Goal: Information Seeking & Learning: Learn about a topic

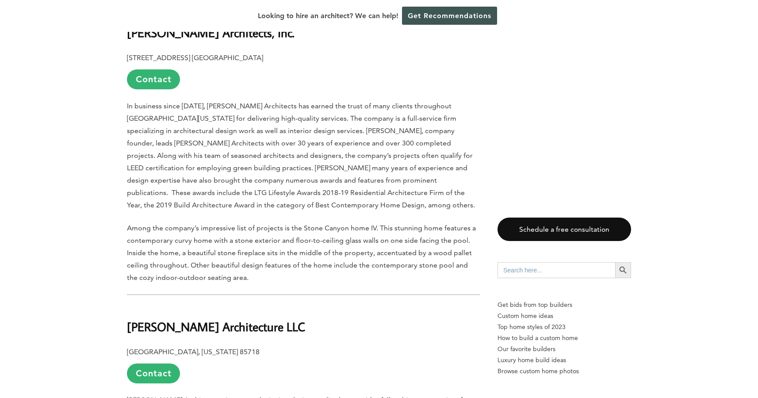
scroll to position [3256, 0]
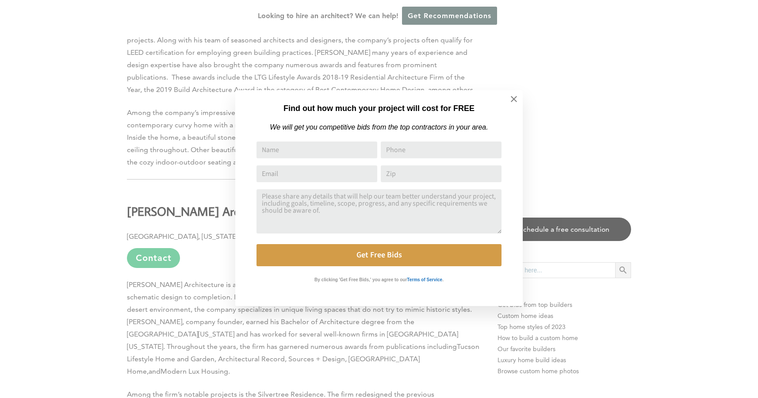
click at [137, 295] on div "Find out how much your project will cost for FREE We will get you competitive b…" at bounding box center [379, 199] width 758 height 398
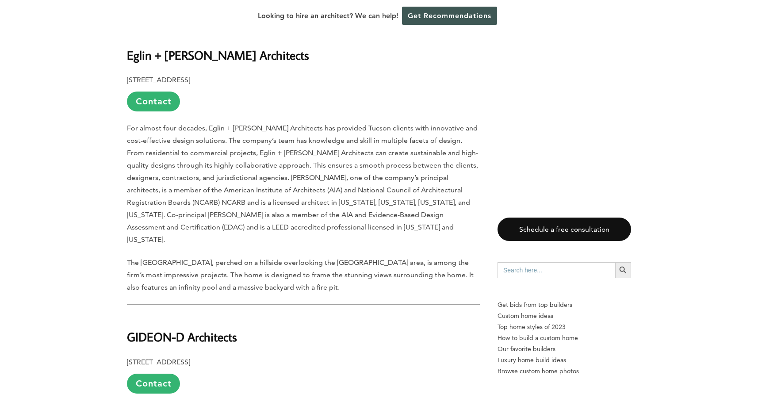
scroll to position [800, 0]
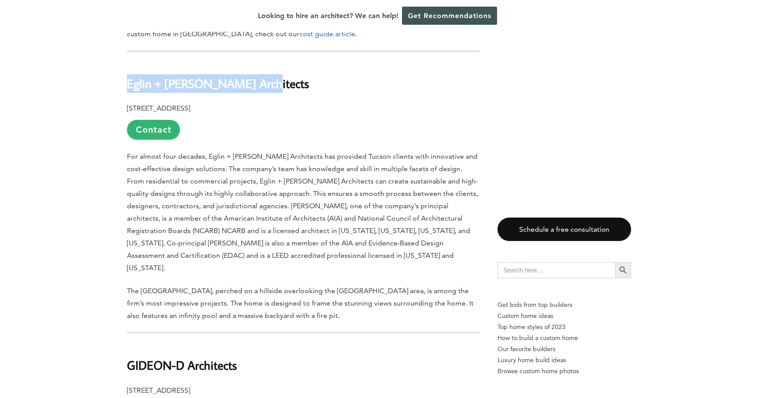
drag, startPoint x: 256, startPoint y: 68, endPoint x: 129, endPoint y: 69, distance: 126.9
click at [129, 69] on h2 "Eglin + [PERSON_NAME] Architects" at bounding box center [303, 77] width 353 height 31
copy b "Eglin + [PERSON_NAME] Architects"
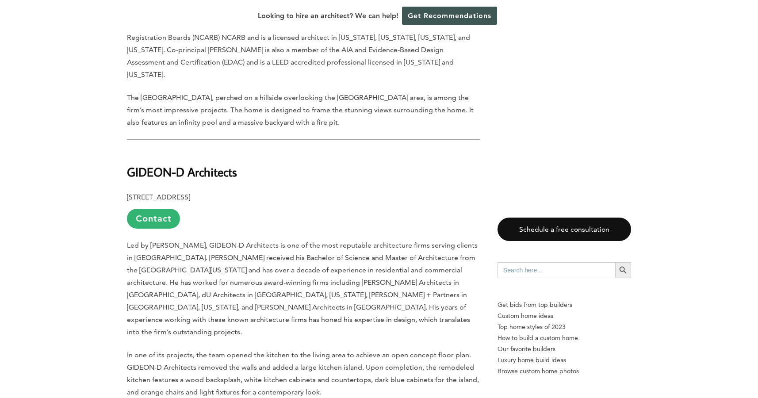
scroll to position [1011, 0]
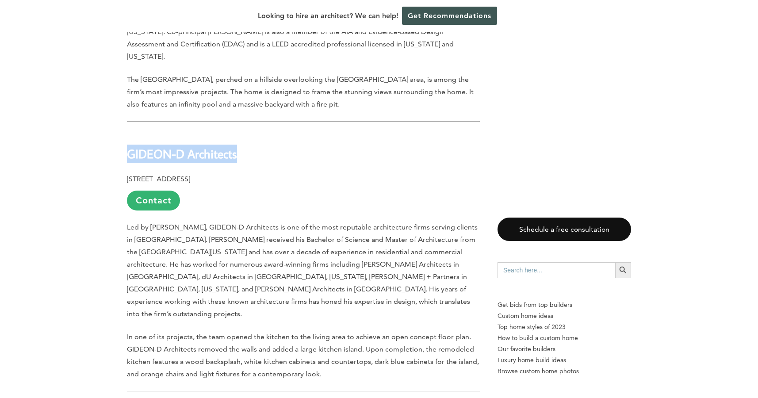
drag, startPoint x: 271, startPoint y: 130, endPoint x: 125, endPoint y: 130, distance: 145.9
copy b "GIDEON-D Architects"
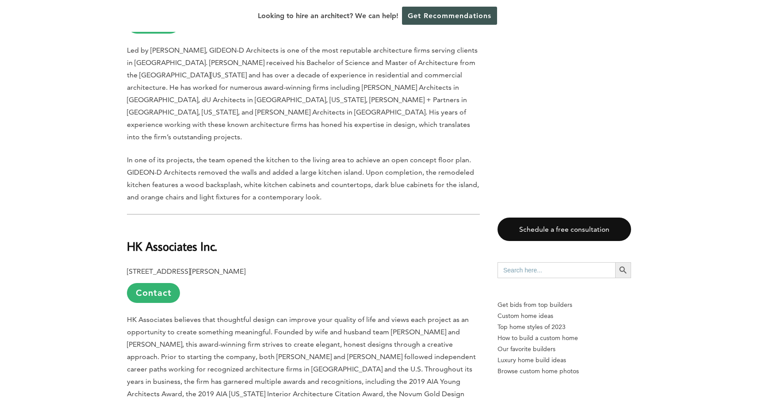
scroll to position [1213, 0]
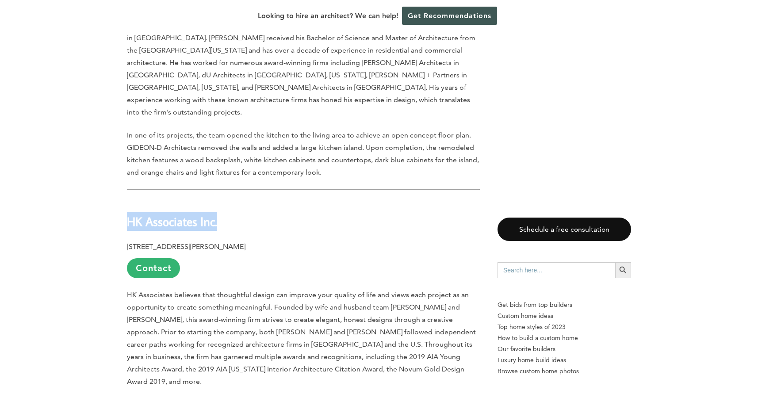
drag, startPoint x: 224, startPoint y: 187, endPoint x: 125, endPoint y: 184, distance: 99.1
copy b "HK Associates Inc."
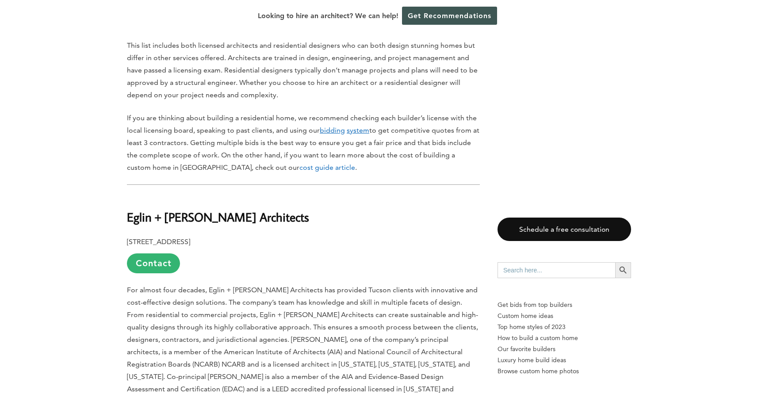
scroll to position [658, 0]
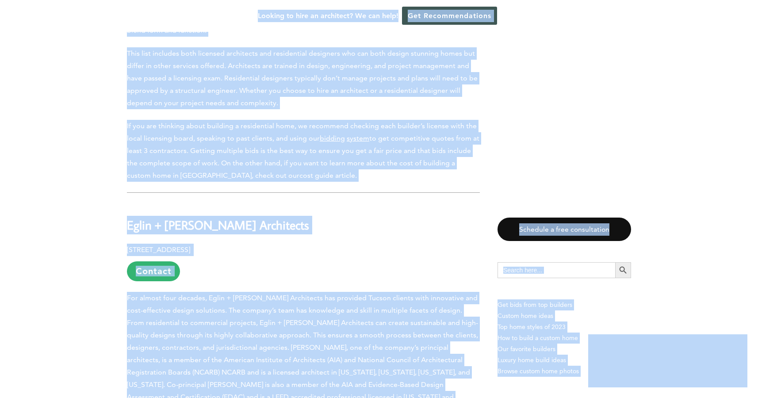
copy b "HK Associates Inc."
